Goal: Download file/media

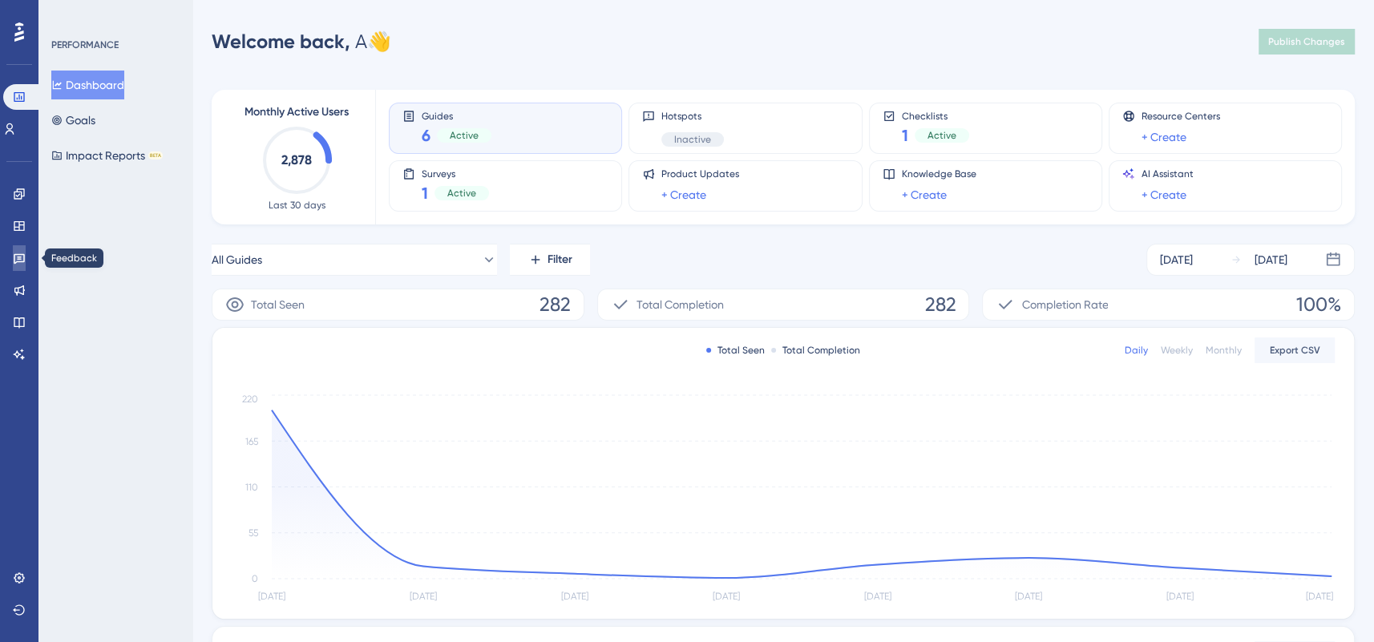
click at [13, 260] on icon at bounding box center [19, 258] width 13 height 13
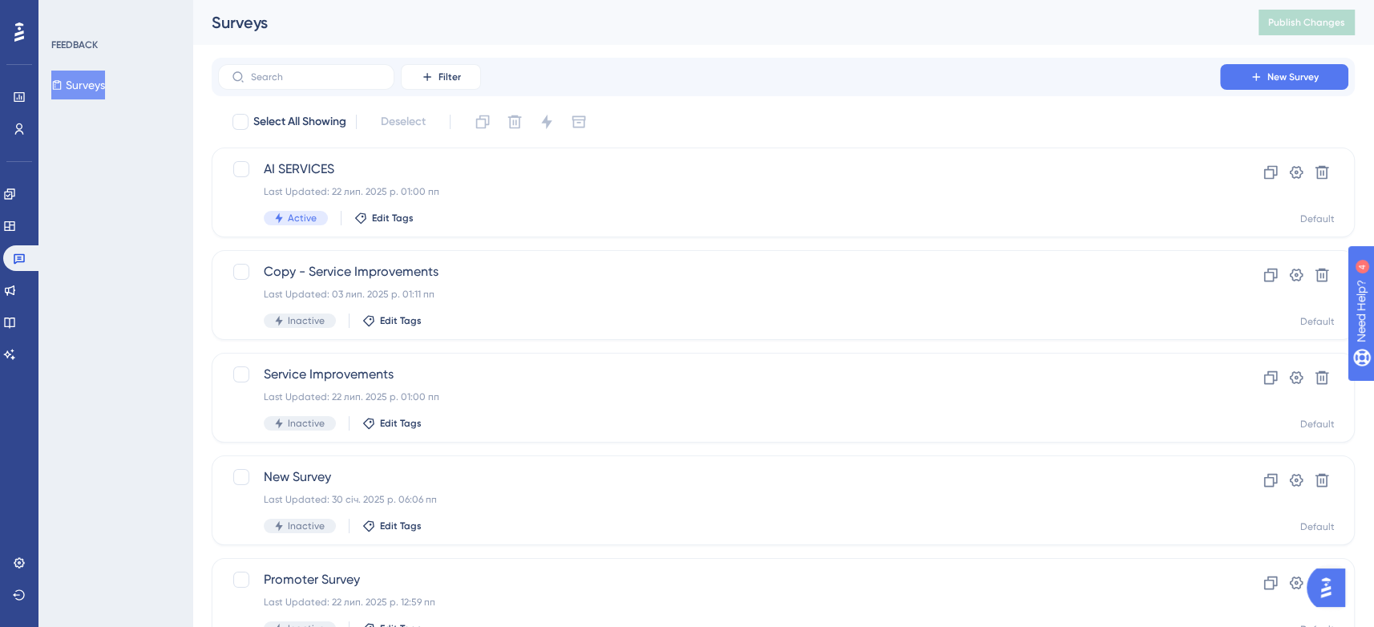
click at [608, 200] on div "You Unlocked a Reward! Share your experience on G2 and claim your $100 gift car…" at bounding box center [696, 280] width 1389 height 642
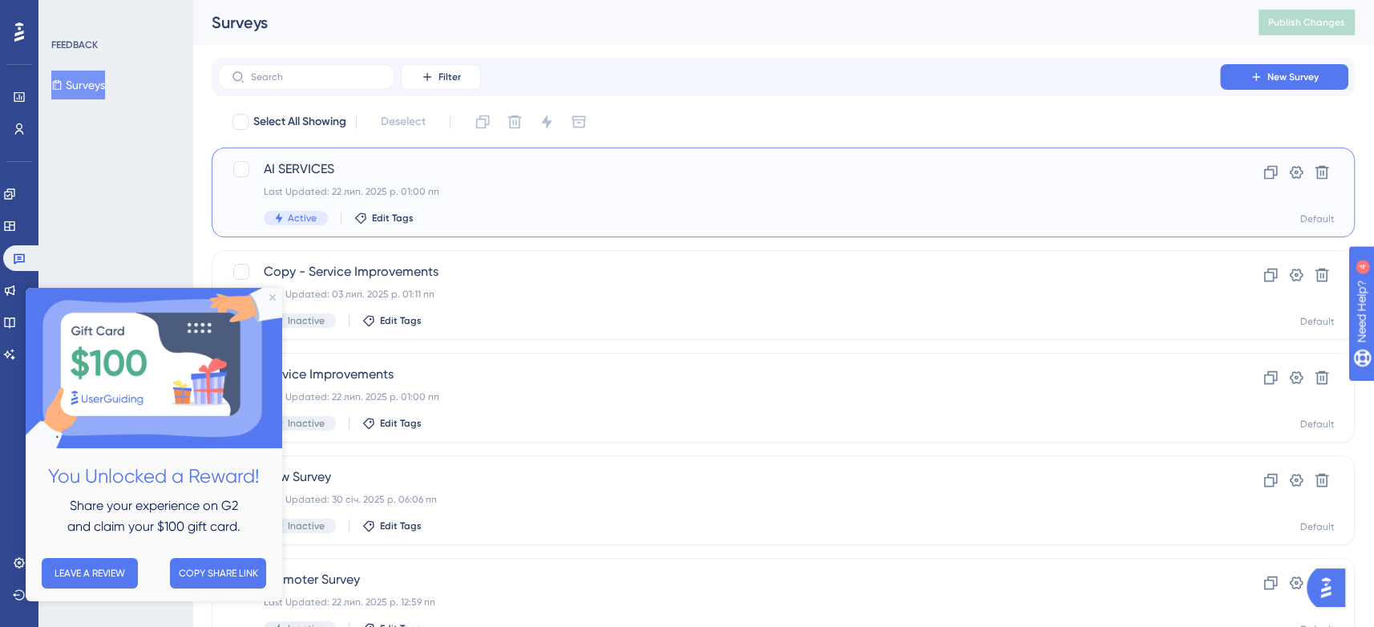
click at [330, 172] on span "AI SERVICES" at bounding box center [719, 169] width 911 height 19
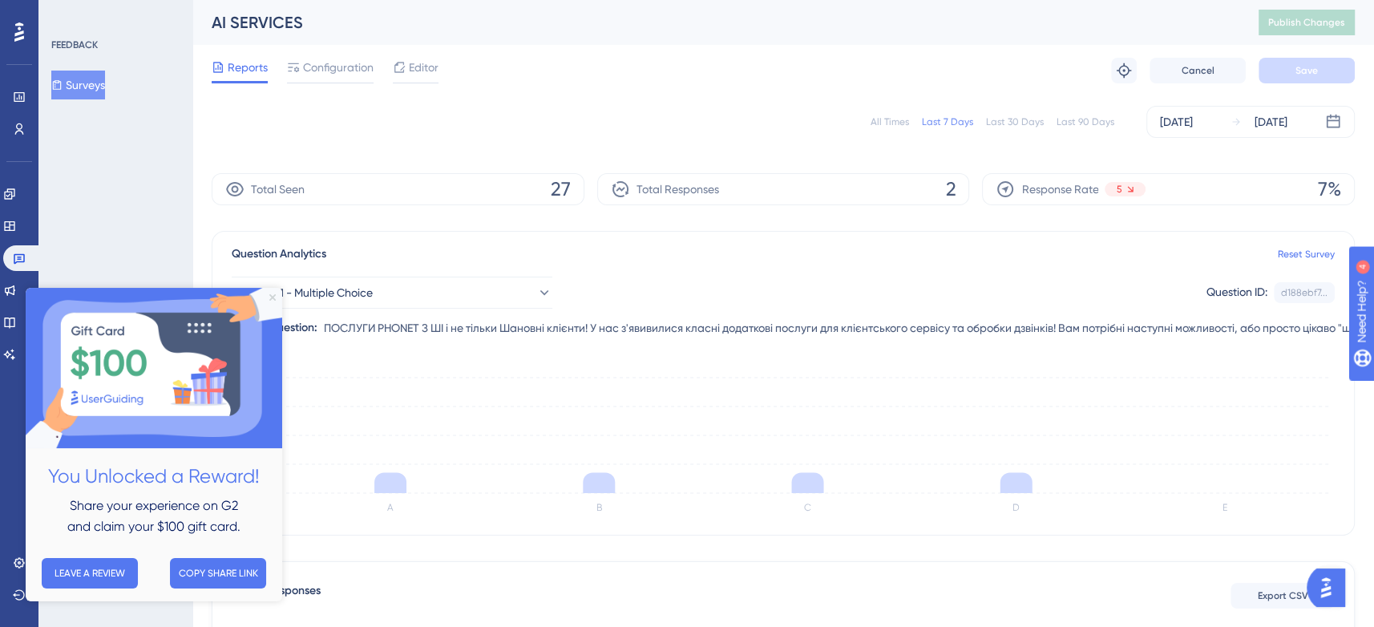
click at [269, 298] on icon "Close Preview" at bounding box center [272, 297] width 6 height 6
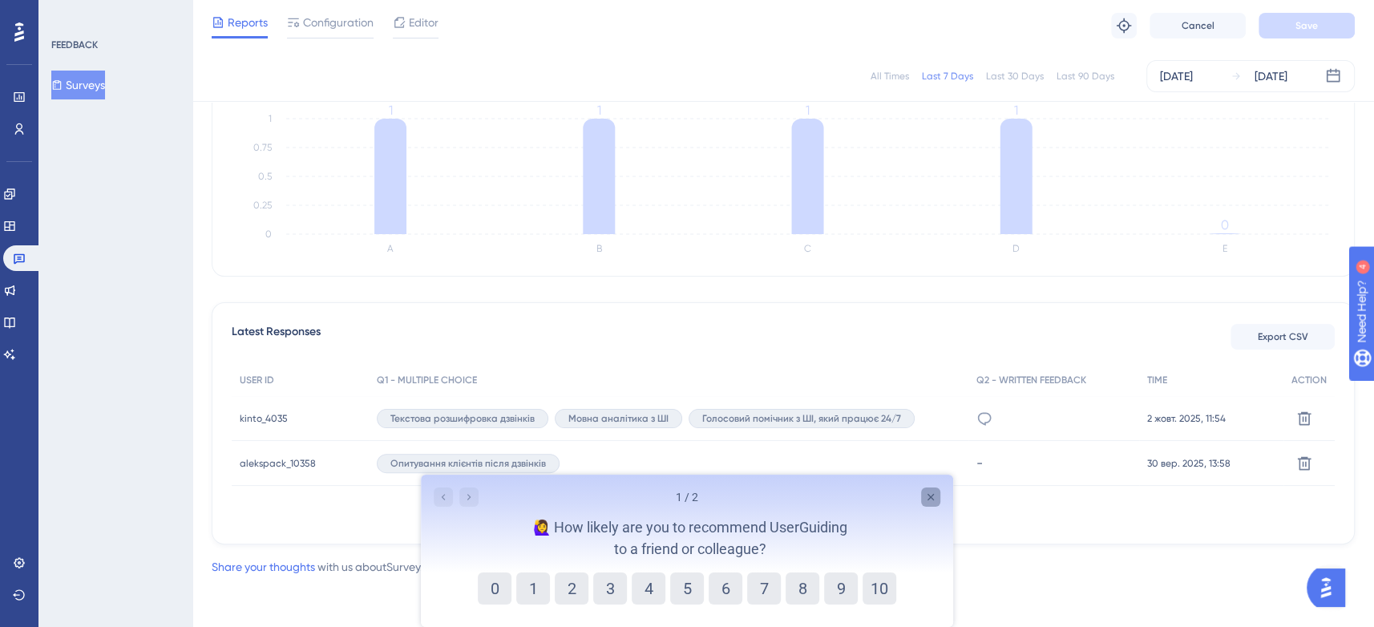
click at [934, 498] on icon "Close survey" at bounding box center [931, 497] width 13 height 13
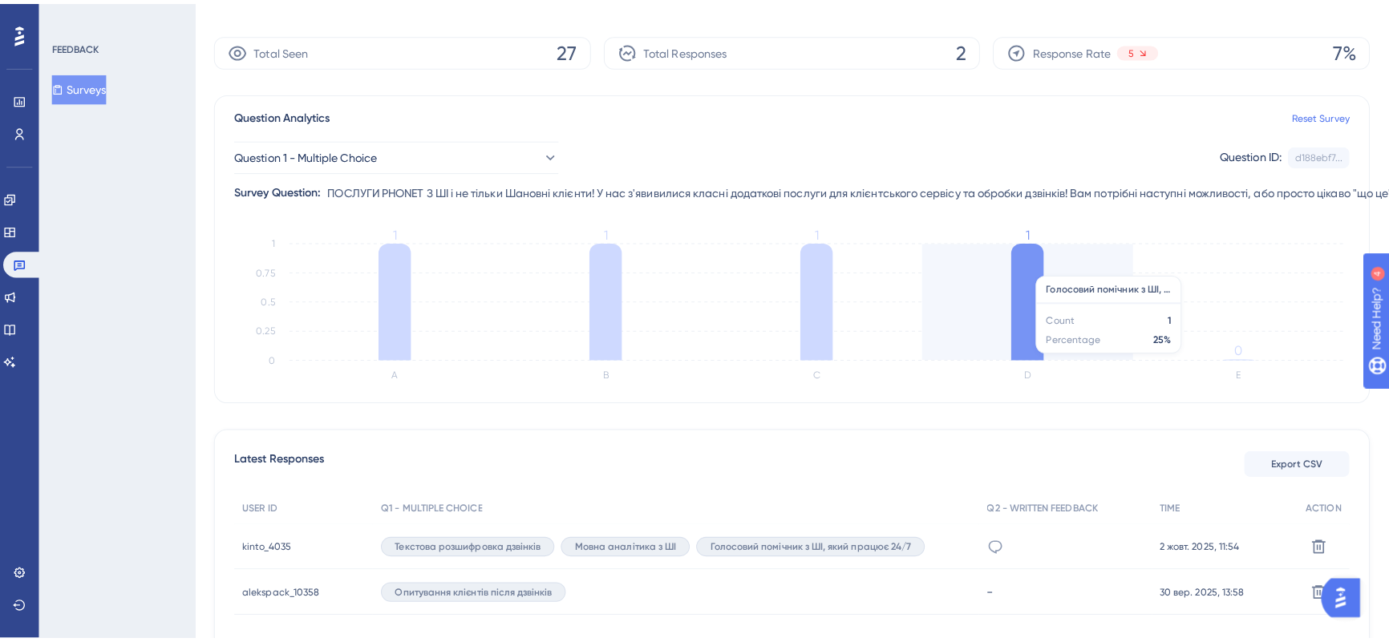
scroll to position [200, 0]
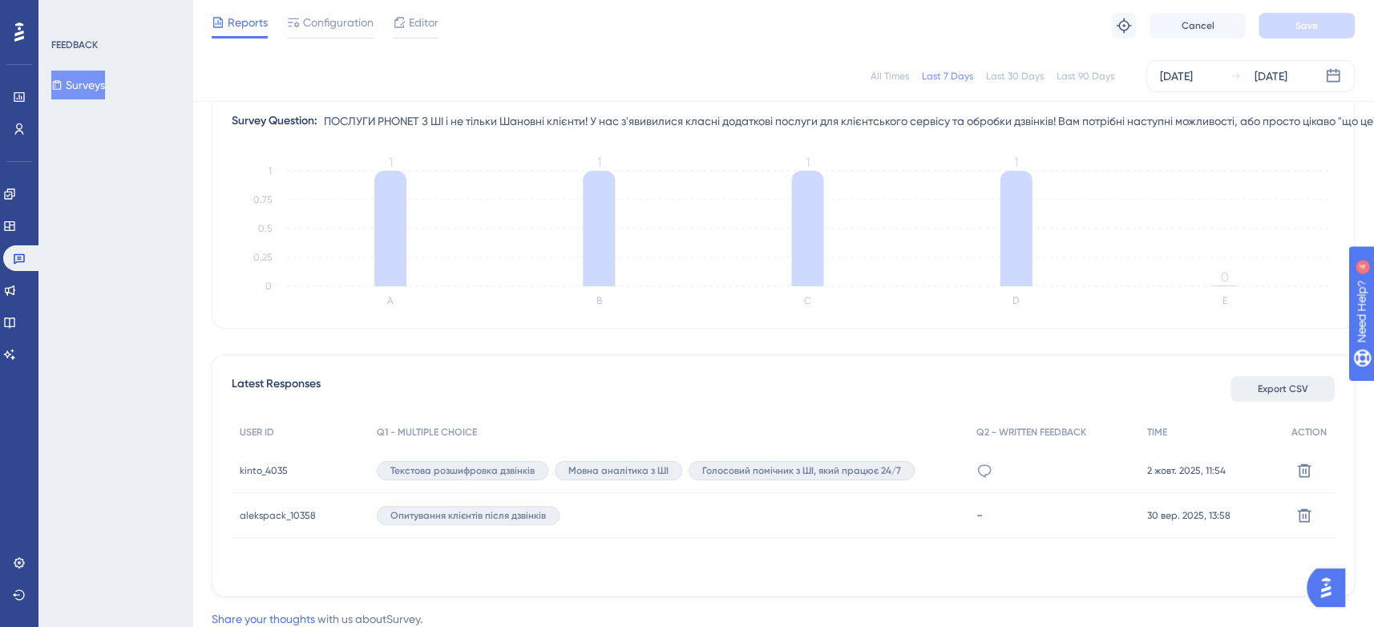
click at [1267, 386] on span "Export CSV" at bounding box center [1283, 388] width 51 height 13
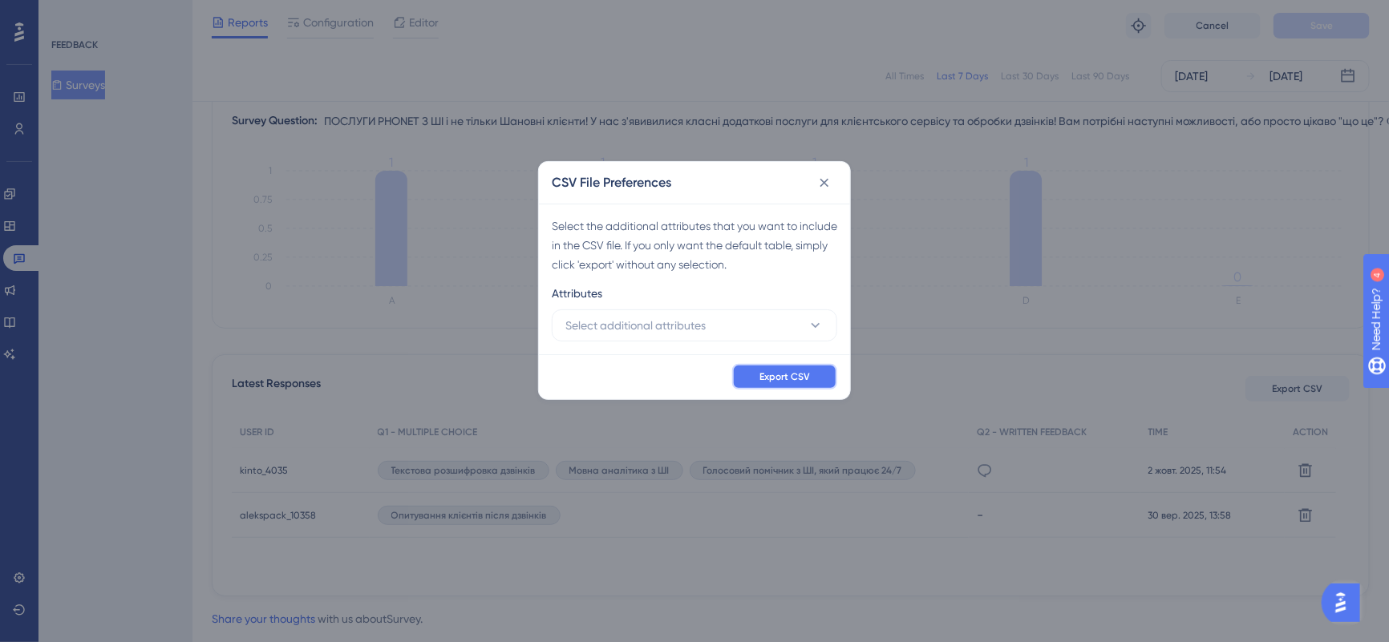
click at [784, 382] on button "Export CSV" at bounding box center [784, 377] width 105 height 26
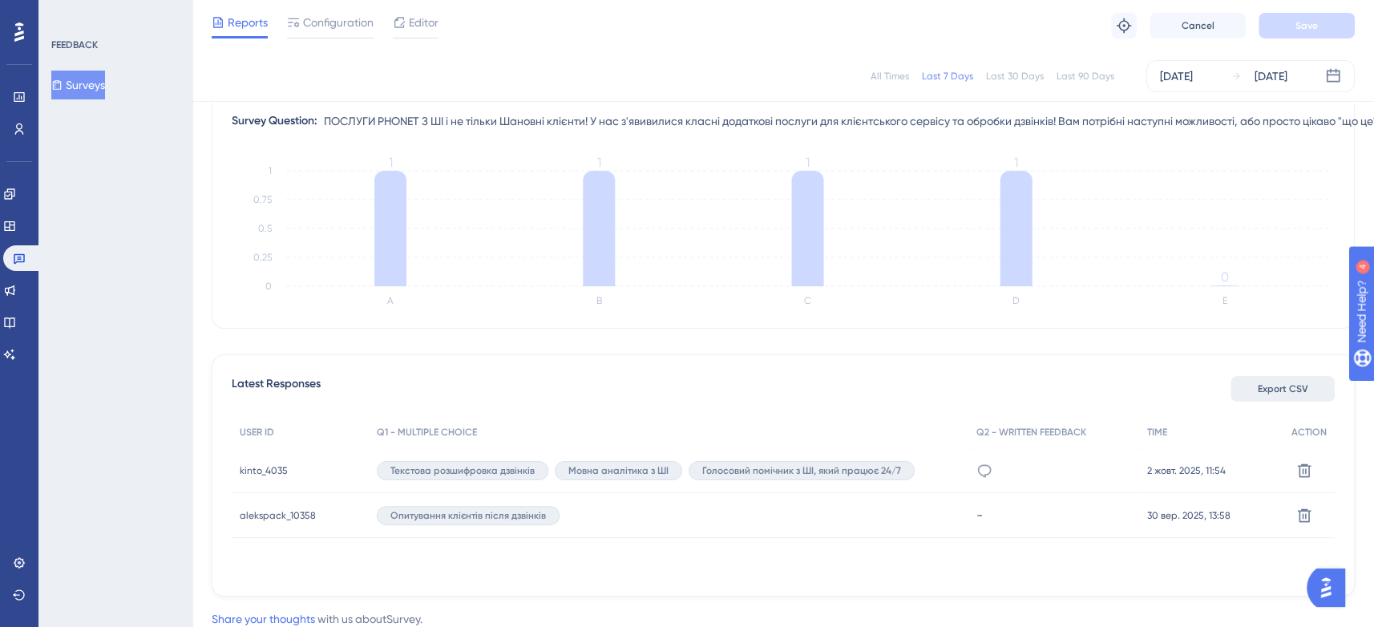
click at [1279, 393] on span "Export CSV" at bounding box center [1283, 388] width 51 height 13
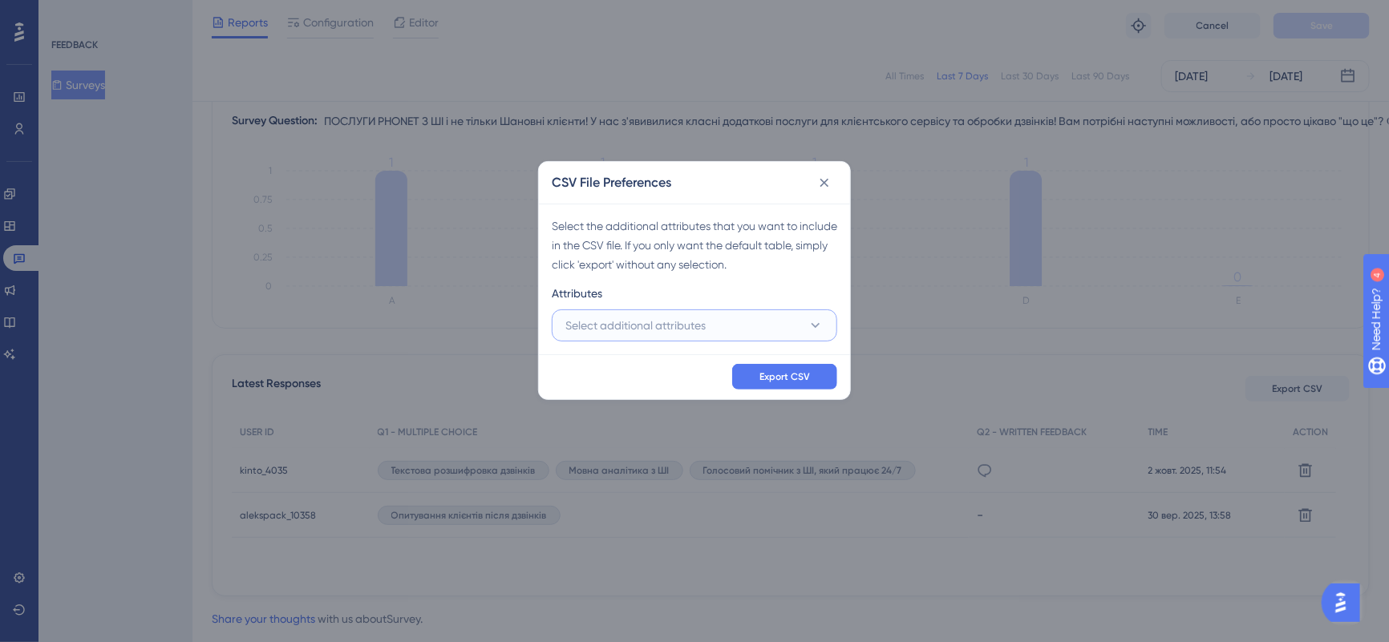
click at [774, 313] on button "Select additional attributes" at bounding box center [694, 326] width 285 height 32
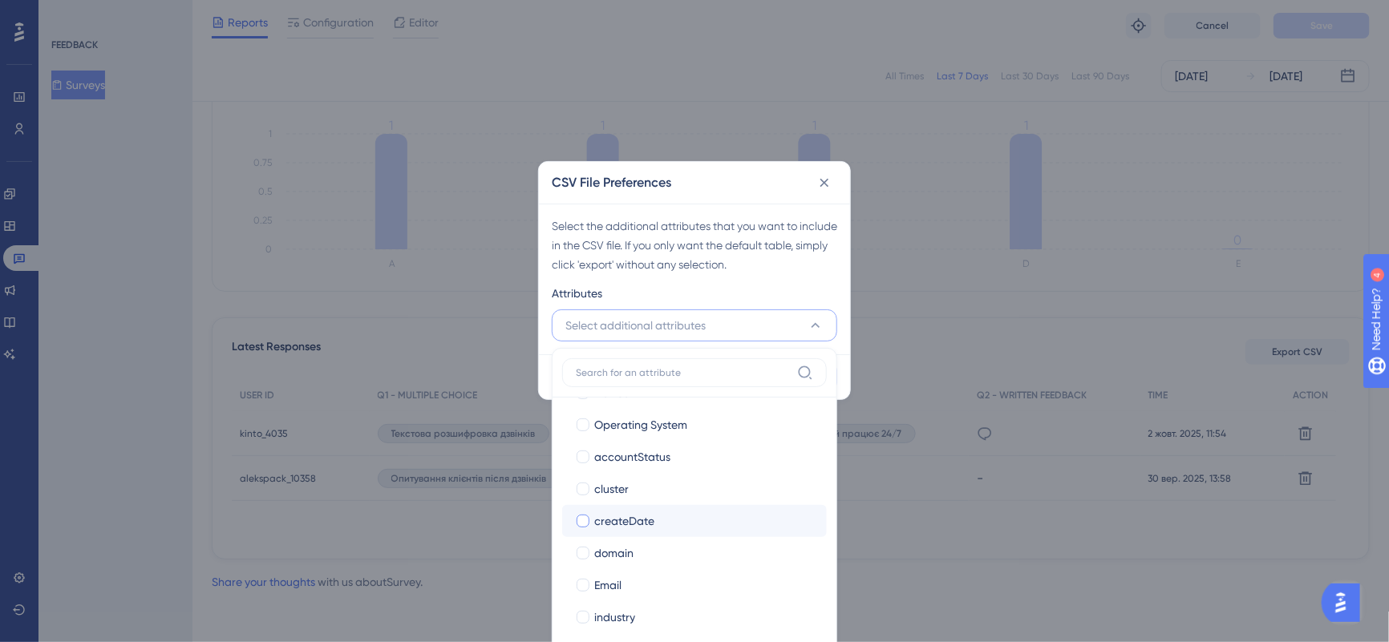
scroll to position [91, 0]
click at [585, 577] on label "cluster cluster" at bounding box center [694, 589] width 265 height 32
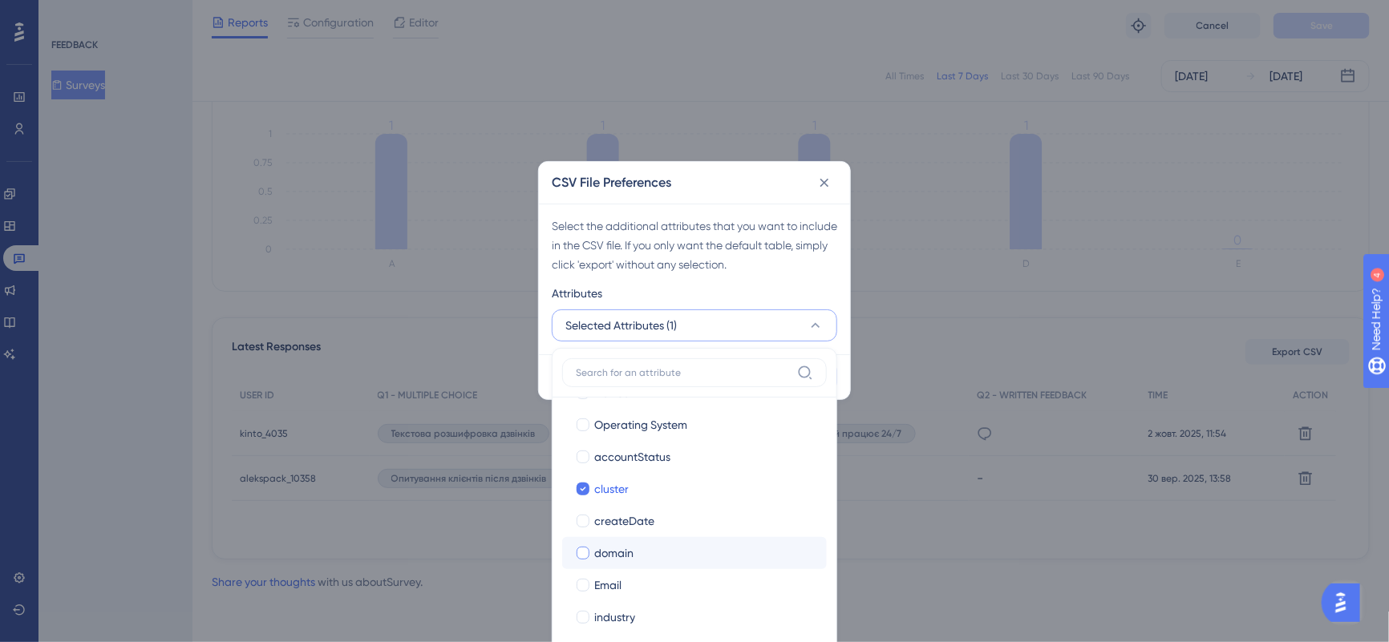
click at [578, 547] on div at bounding box center [583, 553] width 13 height 13
checkbox input "true"
click at [575, 578] on div at bounding box center [583, 585] width 16 height 16
checkbox input "true"
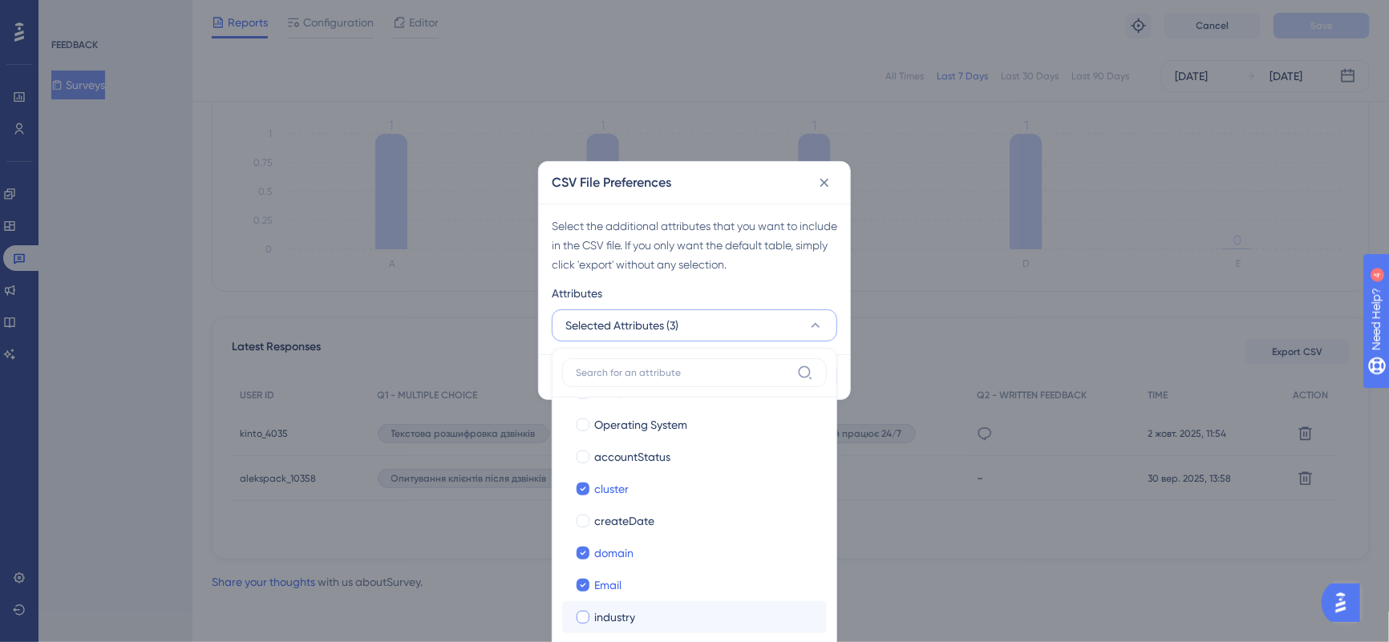
click at [585, 612] on div at bounding box center [583, 617] width 13 height 13
checkbox input "true"
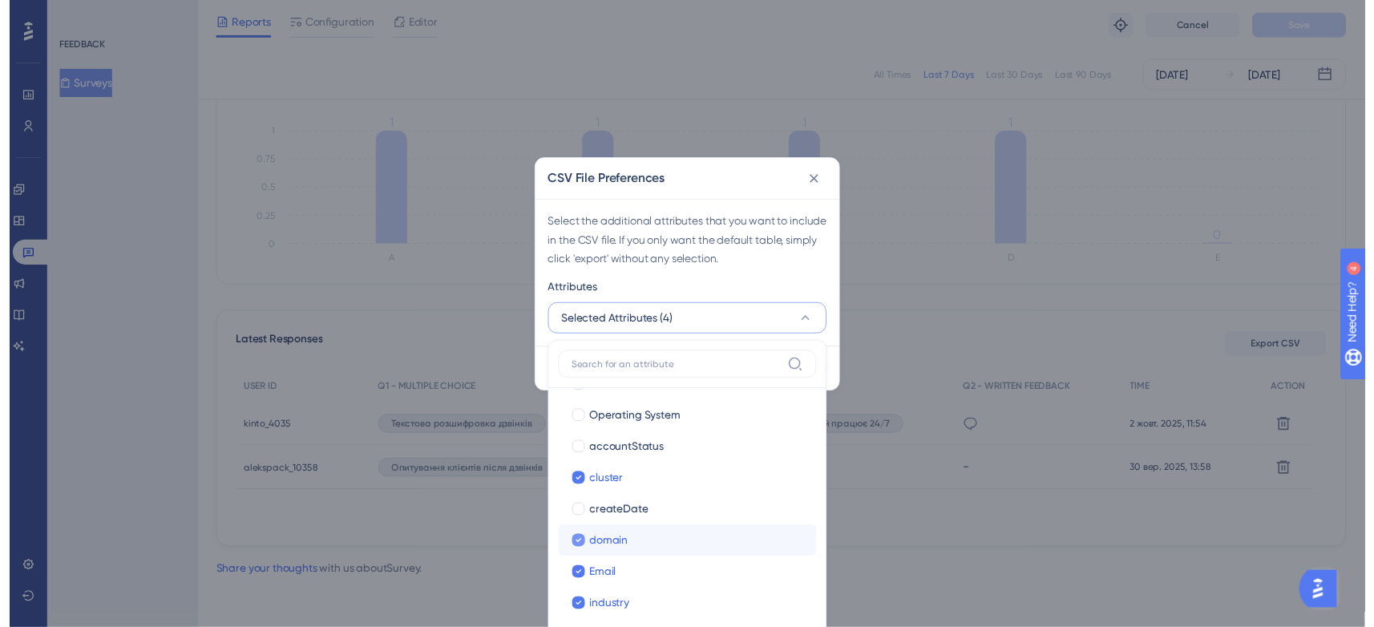
scroll to position [365, 0]
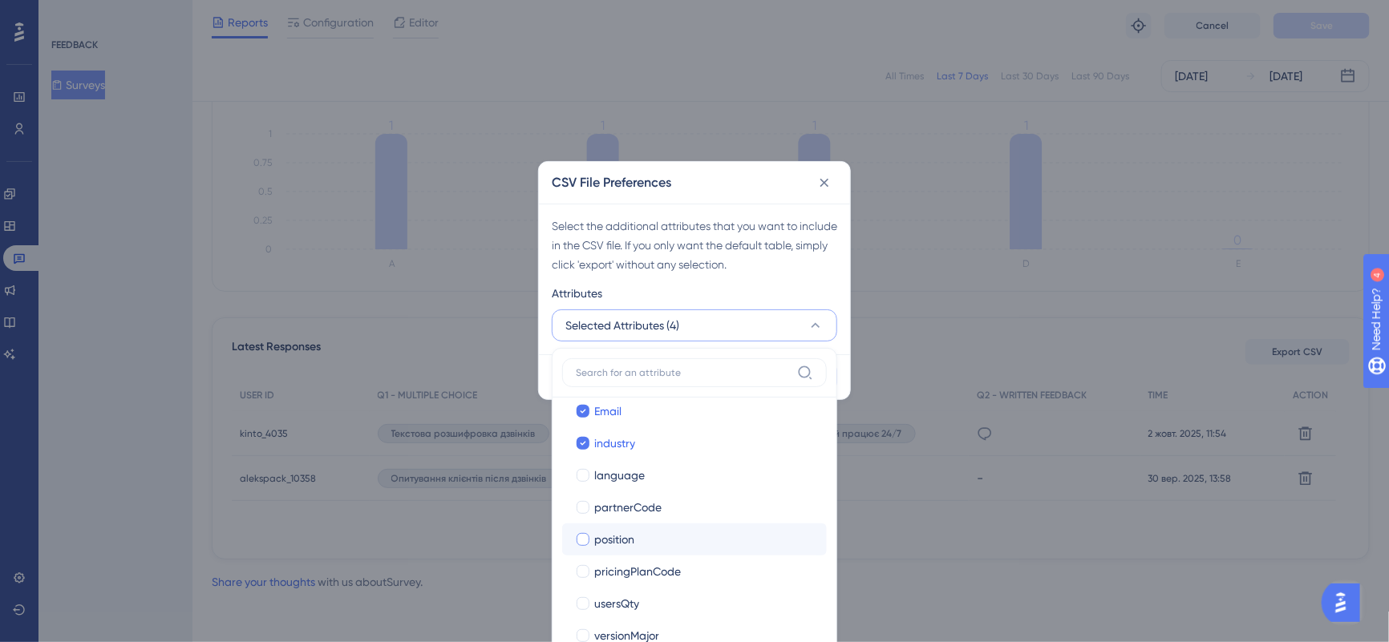
click at [582, 536] on div at bounding box center [583, 539] width 13 height 13
checkbox input "true"
click at [589, 605] on div at bounding box center [583, 604] width 16 height 16
checkbox input "true"
click at [803, 255] on div "Select the additional attributes that you want to include in the CSV file. If y…" at bounding box center [694, 246] width 285 height 58
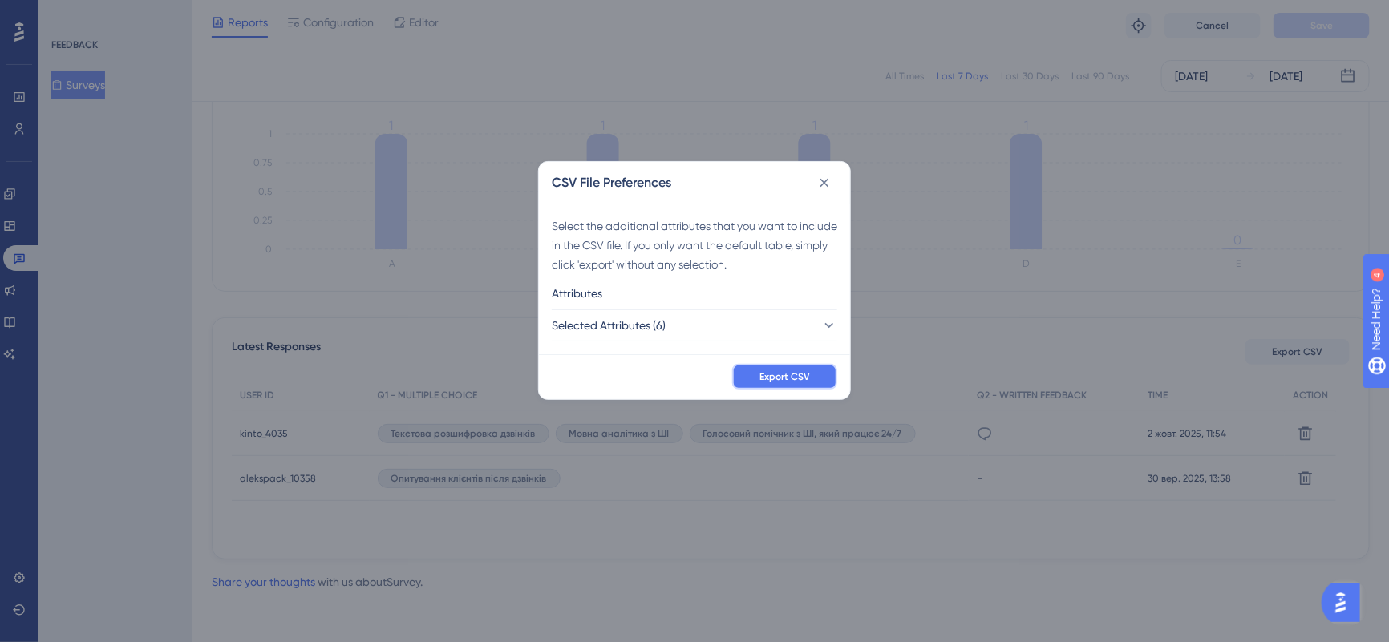
click at [807, 379] on span "Export CSV" at bounding box center [784, 376] width 51 height 13
